Goal: Information Seeking & Learning: Learn about a topic

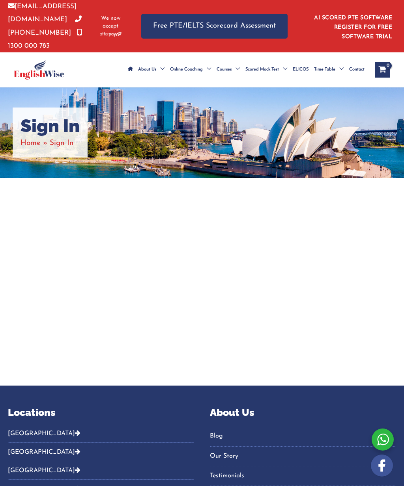
click at [50, 133] on h1 "Sign In" at bounding box center [50, 126] width 59 height 21
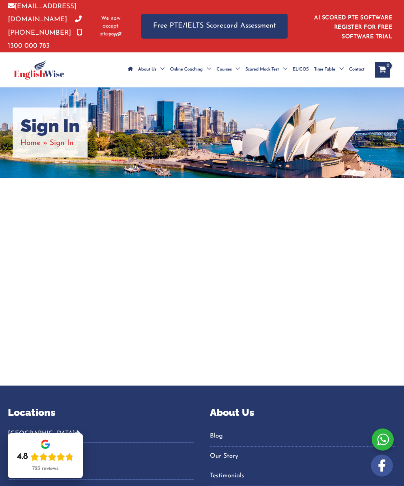
click at [64, 145] on span "Sign In" at bounding box center [62, 143] width 24 height 7
click at [70, 153] on div "Sign In Home Sign In" at bounding box center [50, 133] width 75 height 50
click at [56, 146] on span "Sign In" at bounding box center [62, 143] width 24 height 7
click at [60, 145] on span "Sign In" at bounding box center [62, 143] width 24 height 7
click at [58, 145] on span "Sign In" at bounding box center [62, 143] width 24 height 7
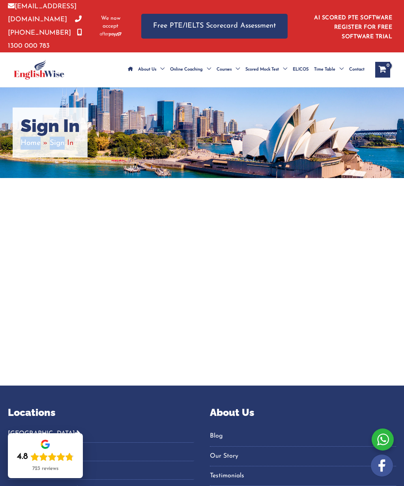
click at [25, 223] on div at bounding box center [202, 282] width 388 height 208
click at [60, 146] on span "Sign In" at bounding box center [62, 143] width 24 height 7
click at [38, 129] on h1 "Sign In" at bounding box center [50, 126] width 59 height 21
click at [56, 143] on span "Sign In" at bounding box center [62, 143] width 24 height 7
click at [30, 147] on li "Home" at bounding box center [35, 143] width 29 height 13
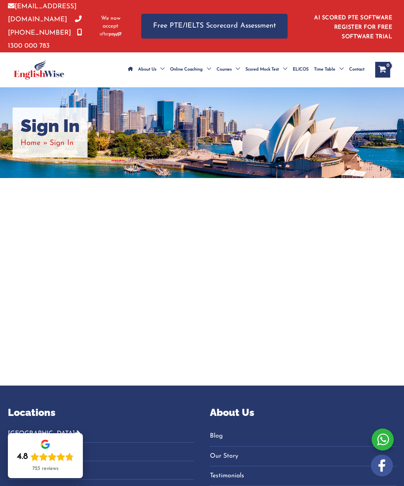
click at [65, 146] on span "Sign In" at bounding box center [62, 143] width 24 height 7
click at [70, 140] on span "Sign In" at bounding box center [62, 143] width 24 height 7
click at [26, 147] on span "Home" at bounding box center [31, 143] width 20 height 7
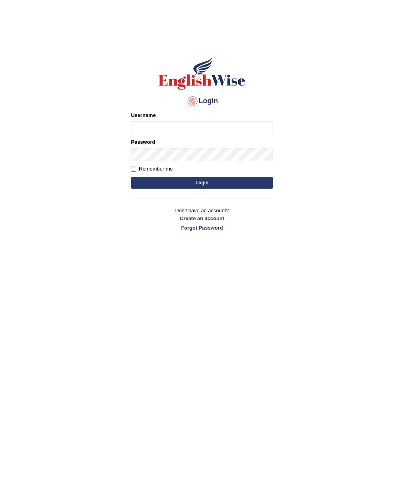
click at [176, 128] on input "Username" at bounding box center [202, 127] width 142 height 13
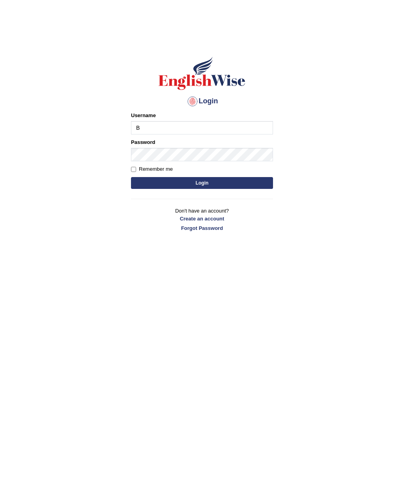
type input "Babsterro"
click at [212, 179] on button "Login" at bounding box center [202, 183] width 142 height 12
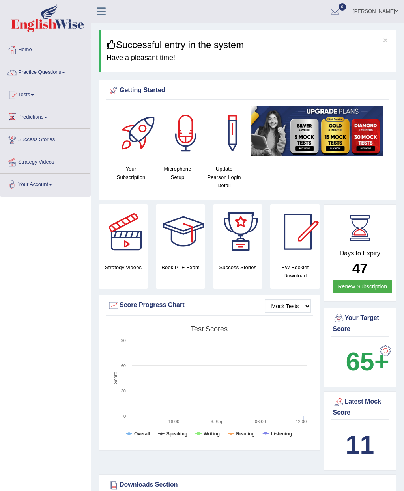
click at [65, 76] on link "Practice Questions" at bounding box center [45, 72] width 90 height 20
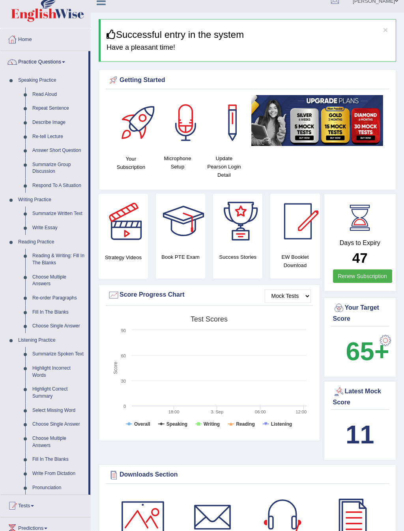
scroll to position [11, 0]
click at [44, 96] on div at bounding box center [202, 265] width 404 height 531
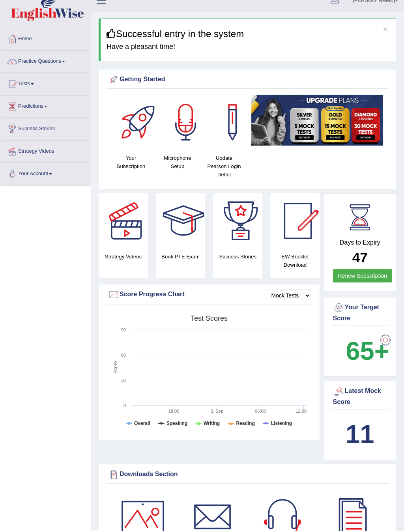
click at [34, 84] on span at bounding box center [32, 84] width 3 height 2
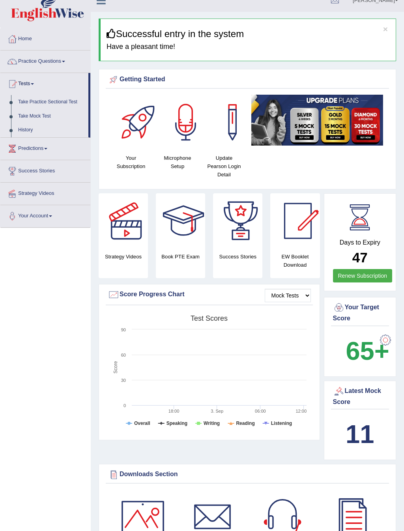
click at [65, 101] on div at bounding box center [202, 265] width 404 height 531
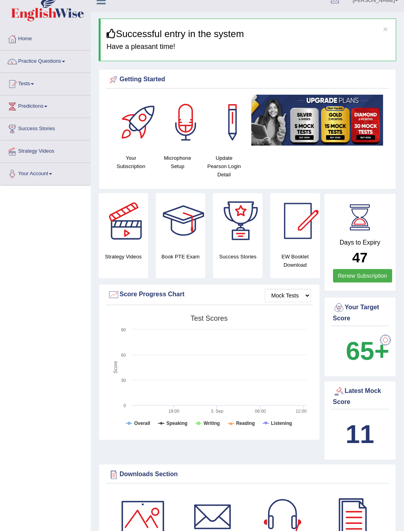
click at [34, 84] on span at bounding box center [32, 84] width 3 height 2
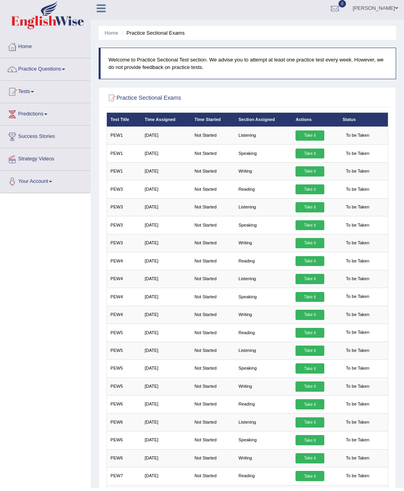
scroll to position [3, 0]
click at [135, 140] on td "Listening" at bounding box center [263, 136] width 57 height 18
click at [135, 133] on link "Take it" at bounding box center [309, 135] width 28 height 10
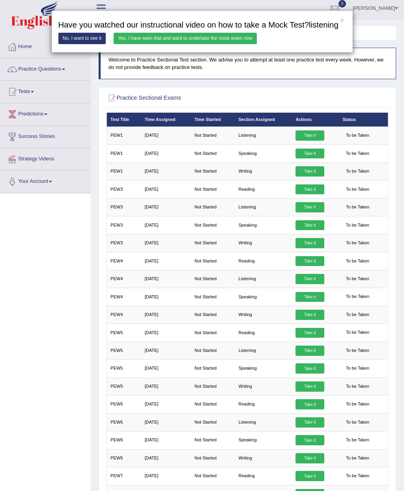
click at [135, 139] on div "× Have you watched our instructional video on how to take a Mock Test?listening…" at bounding box center [202, 245] width 404 height 491
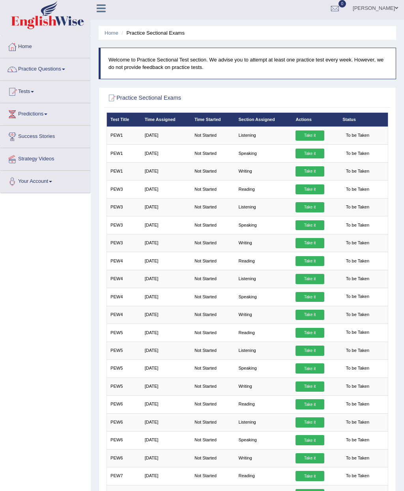
click at [135, 141] on link "Take it" at bounding box center [309, 135] width 28 height 10
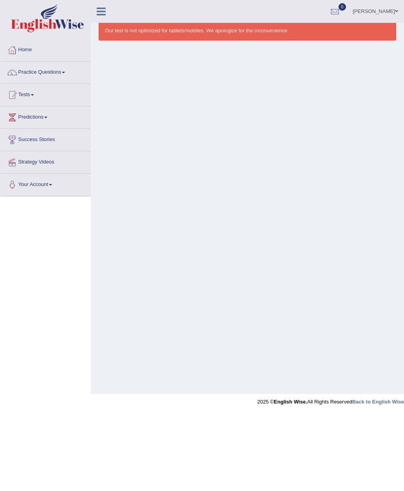
click at [249, 34] on div "Our test is not optimized for tablets/mobiles. We apologize for the inconvenien…" at bounding box center [247, 22] width 297 height 37
click at [104, 5] on link at bounding box center [101, 11] width 21 height 12
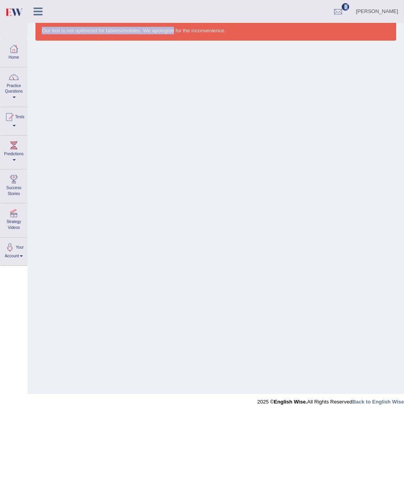
click at [93, 101] on div "Our test is not optimized for tablets/mobiles. We apologize for the inconvenien…" at bounding box center [216, 197] width 376 height 394
click at [11, 11] on img at bounding box center [14, 12] width 18 height 16
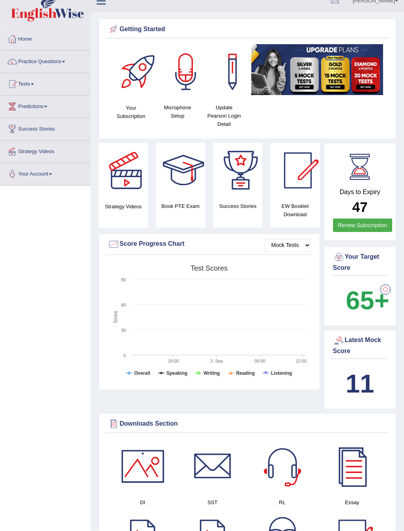
scroll to position [11, 0]
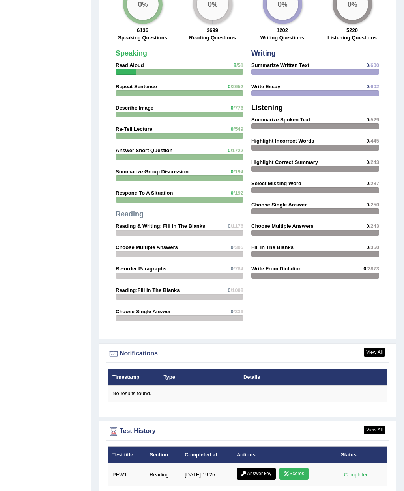
scroll to position [675, 0]
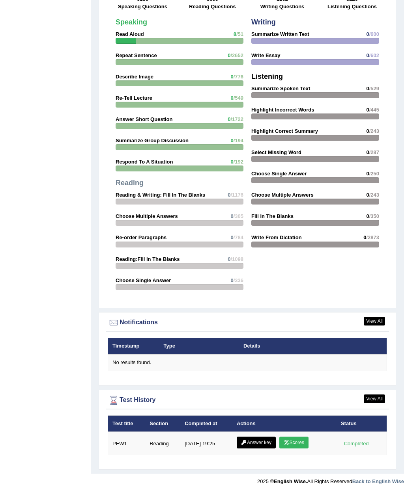
click at [135, 171] on div "Test History" at bounding box center [247, 401] width 279 height 12
click at [135, 171] on link "View All" at bounding box center [373, 399] width 21 height 9
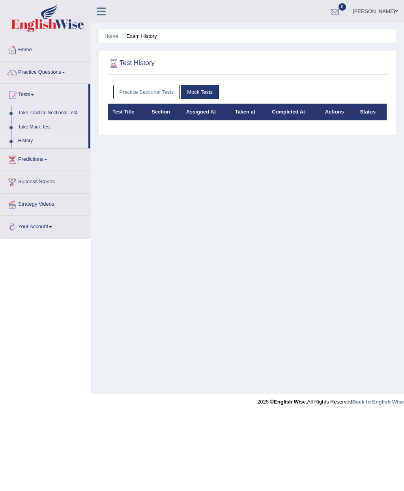
click at [142, 63] on h2 "Test History" at bounding box center [194, 64] width 173 height 12
click at [52, 74] on link "Practice Questions" at bounding box center [45, 72] width 90 height 20
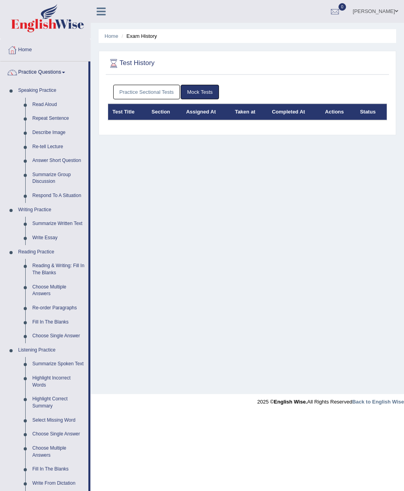
click at [63, 73] on div at bounding box center [202, 245] width 404 height 491
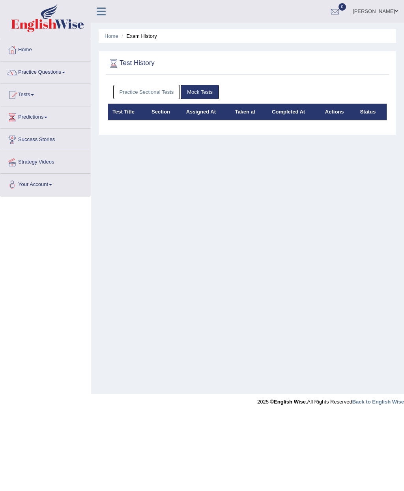
click at [66, 69] on link "Practice Questions" at bounding box center [45, 72] width 90 height 20
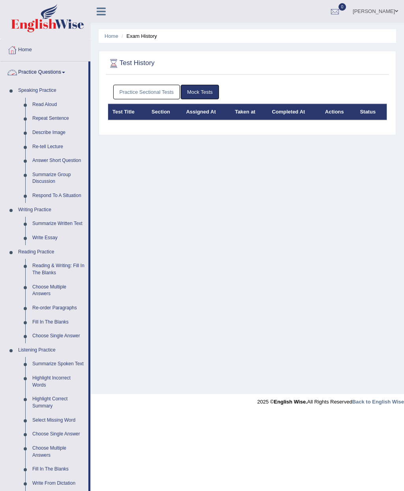
click at [73, 67] on div at bounding box center [202, 245] width 404 height 491
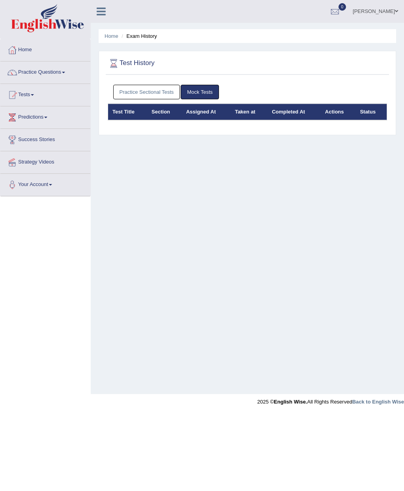
click at [62, 65] on link "Practice Questions" at bounding box center [45, 72] width 90 height 20
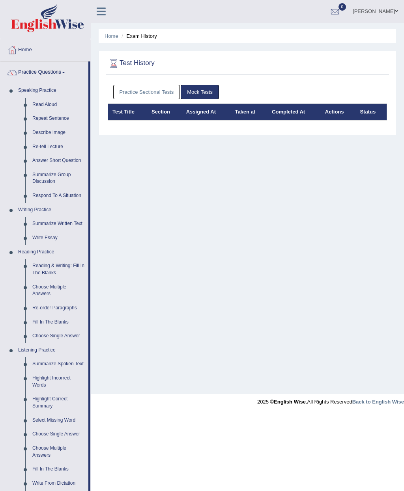
click at [48, 90] on div at bounding box center [202, 245] width 404 height 491
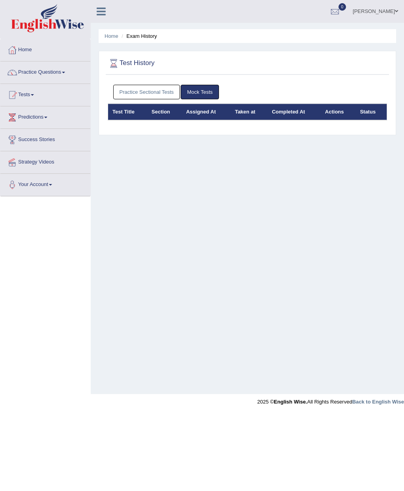
click at [35, 97] on link "Tests" at bounding box center [45, 94] width 90 height 20
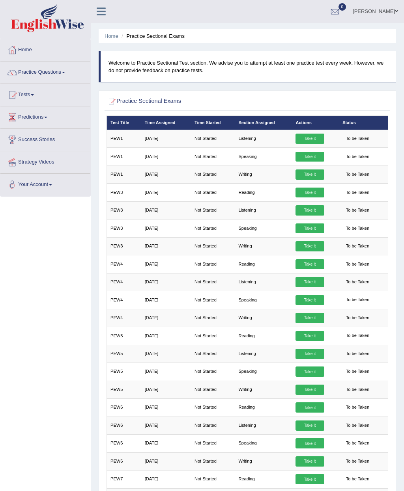
click at [388, 95] on div at bounding box center [247, 102] width 282 height 14
click at [135, 171] on link "Take it" at bounding box center [309, 300] width 28 height 10
